Goal: Task Accomplishment & Management: Use online tool/utility

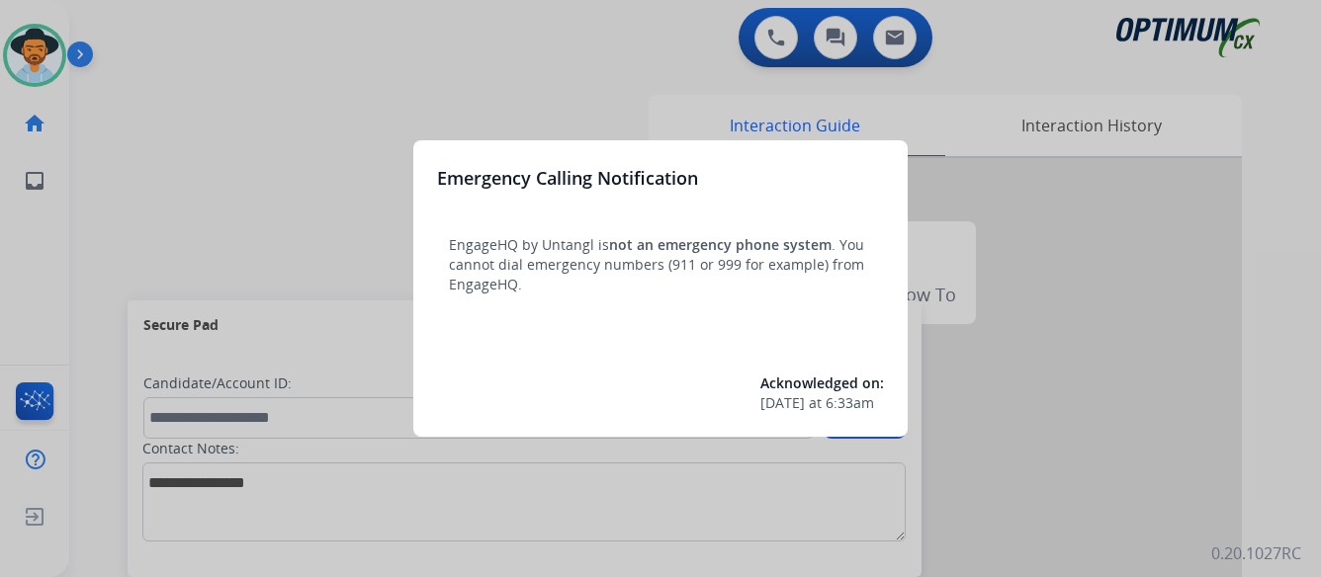
click at [268, 173] on div at bounding box center [660, 288] width 1321 height 577
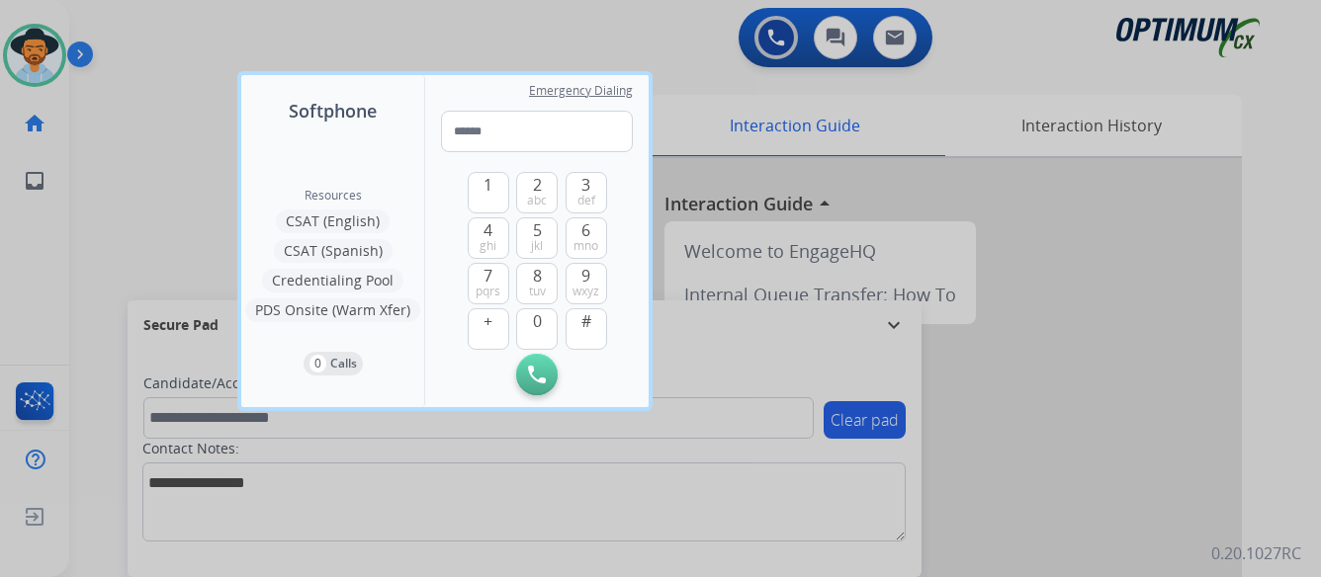
click at [217, 182] on div at bounding box center [660, 288] width 1321 height 577
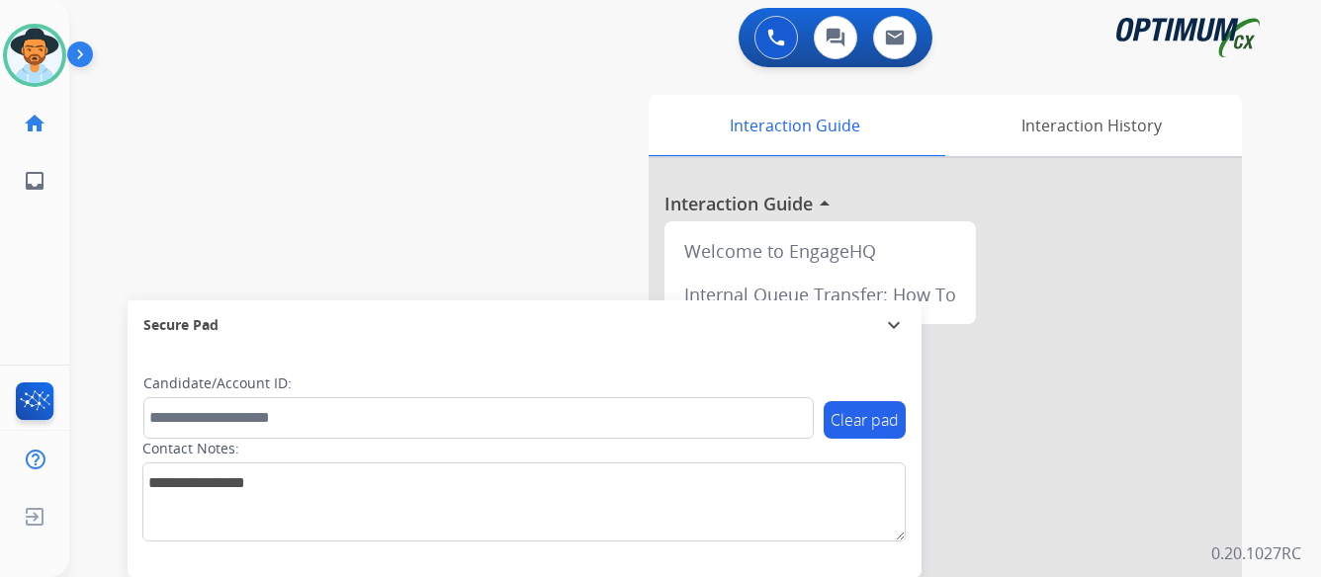
click at [82, 49] on img at bounding box center [84, 59] width 34 height 38
